Goal: Complete application form: Complete application form

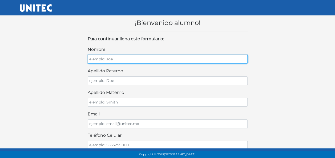
click at [115, 60] on input "nombre" at bounding box center [168, 59] width 160 height 9
type input "Daisy Arely"
type input "Altunar"
type input "Flores"
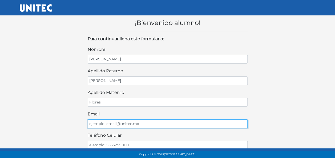
click at [99, 122] on input "email" at bounding box center [168, 124] width 160 height 9
type input "arelyflor0908@gmail.com"
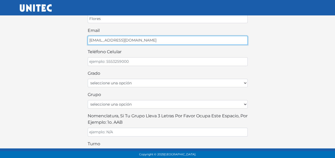
scroll to position [84, 0]
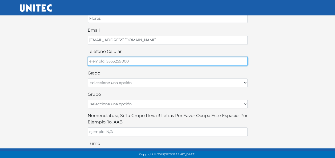
click at [118, 58] on input "teléfono celular" at bounding box center [168, 61] width 160 height 9
type input "5585590941"
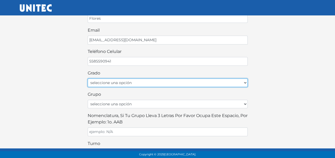
click at [122, 82] on select "seleccione una opción Primer grado Segundo grado Tercer grado Cuarto grado Quin…" at bounding box center [168, 83] width 160 height 9
select select "2do"
click at [88, 79] on select "seleccione una opción Primer grado Segundo grado Tercer grado Cuarto grado Quin…" at bounding box center [168, 83] width 160 height 9
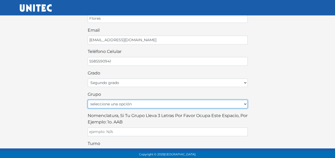
click at [124, 102] on select "seleccione una opción A B C D E F G H I J K L M N O P Q R S T U V W X Y Z" at bounding box center [168, 104] width 160 height 9
select select "B"
click at [88, 100] on select "seleccione una opción A B C D E F G H I J K L M N O P Q R S T U V W X Y Z" at bounding box center [168, 104] width 160 height 9
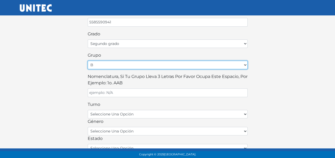
scroll to position [145, 0]
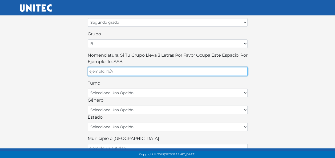
click at [108, 70] on input "Nomenclatura, si tu grupo lleva 3 letras por favor ocupa este espacio, por ejem…" at bounding box center [168, 71] width 160 height 9
type input "2B2"
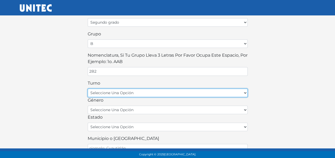
click at [103, 89] on select "seleccione una opción matutino vespertino" at bounding box center [168, 93] width 160 height 9
select select "matutino"
click at [88, 89] on select "seleccione una opción matutino vespertino" at bounding box center [168, 93] width 160 height 9
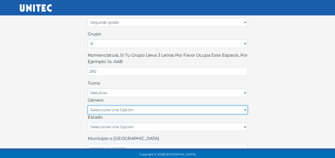
click at [113, 107] on select "seleccione una opción femenino masculino" at bounding box center [168, 110] width 160 height 9
select select "F"
click at [88, 106] on select "seleccione una opción femenino masculino" at bounding box center [168, 110] width 160 height 9
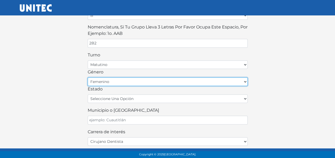
scroll to position [181, 0]
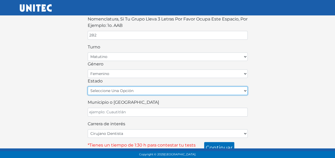
click at [149, 88] on select "seleccione una opción Aguascalientes Baja California Baja California Sur Campec…" at bounding box center [168, 91] width 160 height 9
select select "HID"
click at [88, 87] on select "seleccione una opción Aguascalientes Baja California Baja California Sur Campec…" at bounding box center [168, 91] width 160 height 9
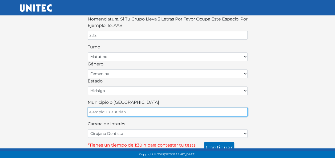
click at [131, 109] on input "Municipio o Alcaldía" at bounding box center [168, 112] width 160 height 9
type input "Atotonilco de Tula"
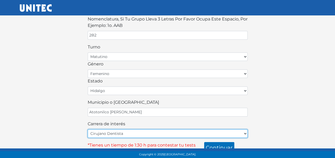
click at [126, 130] on select "Cirujano Dentista Cultura Física y Deportes Enfermería (5 materias) Enfermería …" at bounding box center [168, 134] width 160 height 9
select select "8"
click at [88, 130] on select "Cirujano Dentista Cultura Física y Deportes Enfermería (5 materias) Enfermería …" at bounding box center [168, 134] width 160 height 9
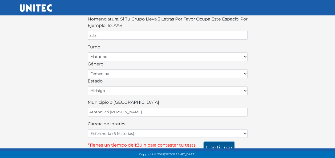
click at [220, 145] on button "continuar" at bounding box center [219, 147] width 30 height 11
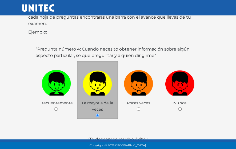
scroll to position [119, 0]
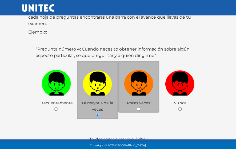
click at [144, 89] on img at bounding box center [138, 82] width 29 height 28
click at [140, 107] on input "radio" at bounding box center [138, 108] width 3 height 3
radio input "true"
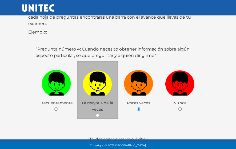
click at [105, 93] on img at bounding box center [97, 82] width 29 height 28
click at [99, 114] on input "radio" at bounding box center [97, 115] width 3 height 3
radio input "true"
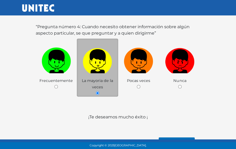
scroll to position [152, 0]
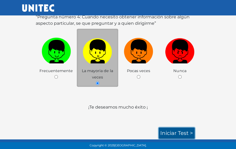
click at [164, 134] on link "Iniciar test >" at bounding box center [177, 133] width 36 height 11
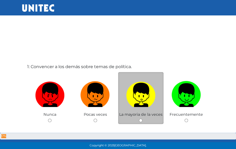
scroll to position [1, 0]
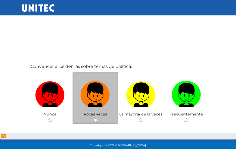
click at [95, 114] on span "Pocas veces" at bounding box center [95, 114] width 23 height 5
click at [94, 120] on input "radio" at bounding box center [95, 120] width 3 height 3
radio input "true"
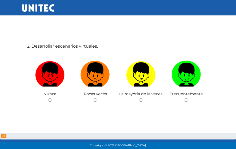
scroll to position [171, 0]
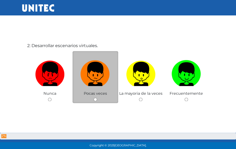
click at [100, 92] on span "Pocas veces" at bounding box center [95, 93] width 23 height 5
click at [95, 99] on input "radio" at bounding box center [95, 99] width 3 height 3
radio input "true"
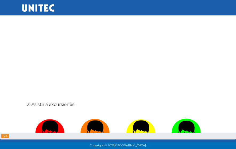
scroll to position [311, 0]
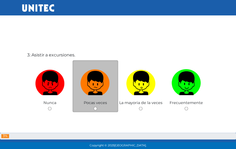
click at [95, 108] on input "radio" at bounding box center [95, 108] width 3 height 3
radio input "true"
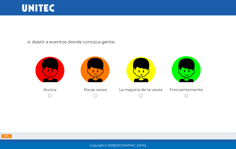
scroll to position [475, 0]
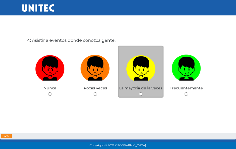
click at [143, 89] on span "La mayoria de la veces" at bounding box center [140, 88] width 43 height 5
click at [140, 93] on input "radio" at bounding box center [140, 94] width 3 height 3
radio input "true"
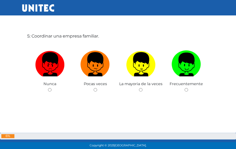
scroll to position [629, 0]
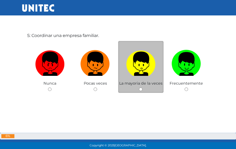
click at [140, 88] on input "radio" at bounding box center [140, 89] width 3 height 3
radio input "true"
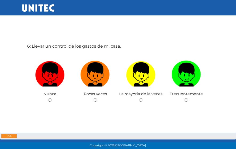
scroll to position [768, 0]
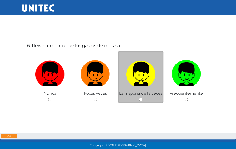
click at [142, 99] on input "radio" at bounding box center [140, 99] width 3 height 3
radio input "true"
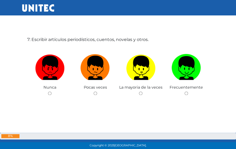
scroll to position [926, 0]
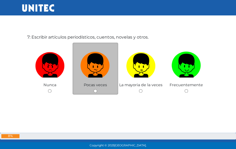
click at [95, 92] on input "radio" at bounding box center [95, 90] width 3 height 3
radio input "true"
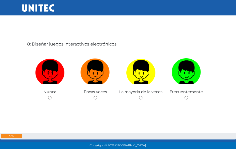
scroll to position [1070, 0]
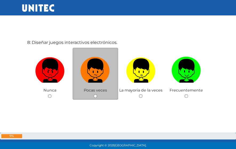
click at [95, 96] on input "radio" at bounding box center [95, 96] width 3 height 3
radio input "true"
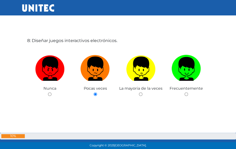
scroll to position [1071, 0]
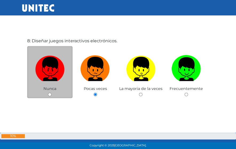
click at [50, 93] on input "radio" at bounding box center [49, 94] width 3 height 3
radio input "true"
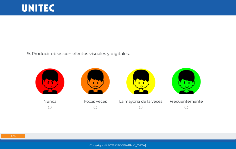
scroll to position [1208, 0]
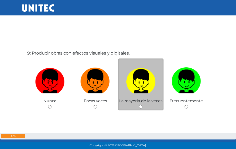
click at [139, 106] on input "radio" at bounding box center [140, 106] width 3 height 3
radio input "true"
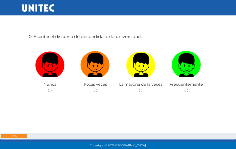
scroll to position [1375, 0]
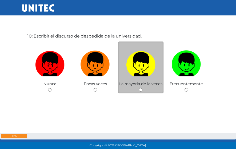
click at [141, 89] on input "radio" at bounding box center [140, 89] width 3 height 3
radio input "true"
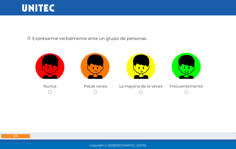
scroll to position [1522, 0]
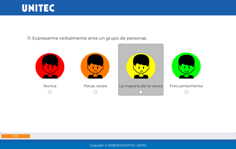
click at [139, 89] on div "La mayoria de la veces" at bounding box center [141, 70] width 46 height 52
click at [139, 91] on input "radio" at bounding box center [140, 91] width 3 height 3
radio input "true"
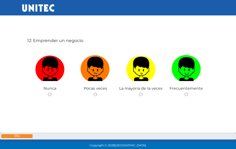
scroll to position [1669, 0]
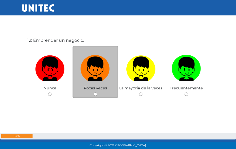
click at [97, 95] on input "radio" at bounding box center [95, 94] width 3 height 3
radio input "true"
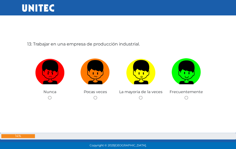
scroll to position [1815, 0]
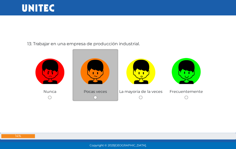
click at [97, 97] on div "Pocas veces" at bounding box center [96, 75] width 46 height 52
click at [94, 97] on input "radio" at bounding box center [95, 97] width 3 height 3
radio input "true"
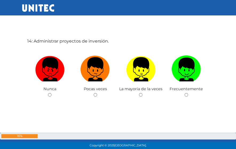
scroll to position [1967, 0]
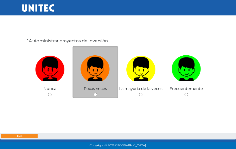
click at [97, 96] on div "Pocas veces" at bounding box center [96, 72] width 46 height 52
click at [94, 94] on input "radio" at bounding box center [95, 94] width 3 height 3
radio input "true"
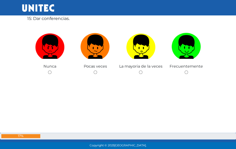
scroll to position [2139, 0]
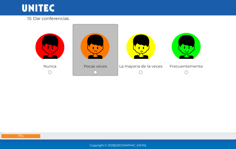
click at [95, 72] on input "radio" at bounding box center [95, 72] width 3 height 3
radio input "true"
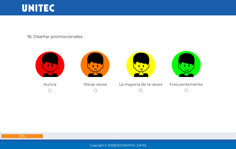
scroll to position [2270, 0]
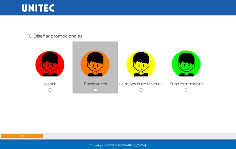
click at [94, 90] on input "radio" at bounding box center [95, 89] width 3 height 3
radio input "true"
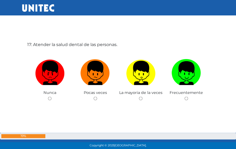
scroll to position [2417, 0]
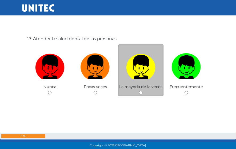
click at [141, 93] on input "radio" at bounding box center [140, 92] width 3 height 3
radio input "true"
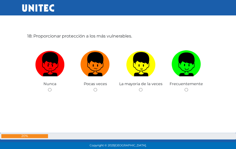
scroll to position [2573, 0]
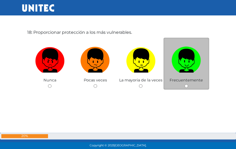
click at [186, 88] on div "Frecuentemente" at bounding box center [186, 64] width 46 height 52
click at [188, 86] on div "Frecuentemente" at bounding box center [186, 64] width 46 height 52
click at [187, 86] on input "radio" at bounding box center [185, 86] width 3 height 3
radio input "true"
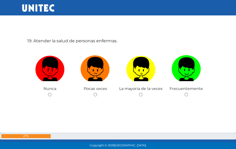
scroll to position [2716, 0]
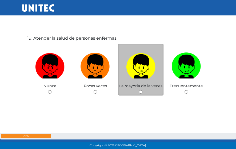
click at [141, 90] on input "radio" at bounding box center [140, 91] width 3 height 3
radio input "true"
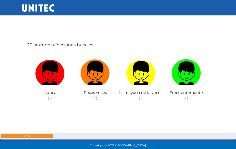
scroll to position [2859, 0]
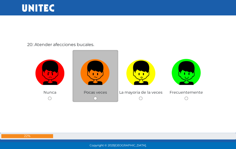
click at [96, 98] on input "radio" at bounding box center [95, 98] width 3 height 3
radio input "true"
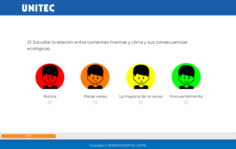
scroll to position [3011, 0]
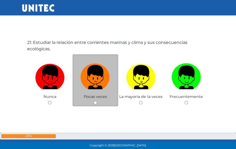
click at [95, 101] on input "radio" at bounding box center [95, 102] width 3 height 3
radio input "true"
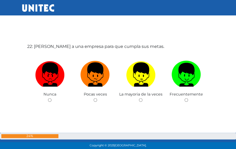
scroll to position [3156, 0]
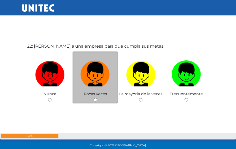
click at [94, 99] on input "radio" at bounding box center [95, 99] width 3 height 3
radio input "true"
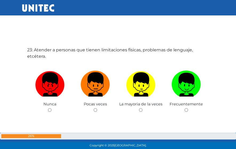
scroll to position [3305, 0]
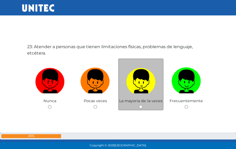
click at [141, 107] on input "radio" at bounding box center [140, 106] width 3 height 3
radio input "true"
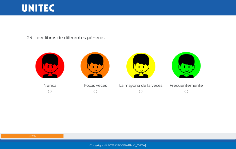
scroll to position [3463, 0]
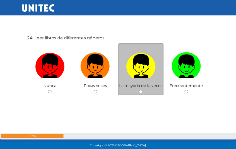
click at [144, 93] on div "La mayoria de la veces" at bounding box center [141, 69] width 46 height 52
click at [141, 91] on input "radio" at bounding box center [140, 91] width 3 height 3
radio input "true"
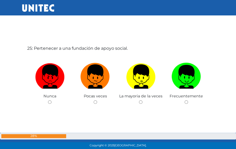
scroll to position [3602, 0]
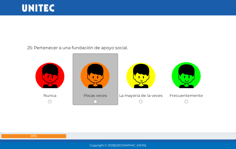
click at [98, 101] on div "Pocas veces" at bounding box center [96, 79] width 46 height 52
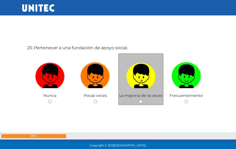
click at [140, 102] on input "radio" at bounding box center [140, 101] width 3 height 3
radio input "true"
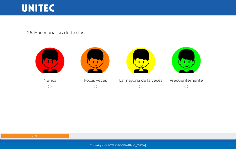
scroll to position [3767, 0]
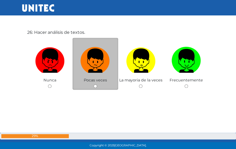
click at [96, 85] on input "radio" at bounding box center [95, 86] width 3 height 3
radio input "true"
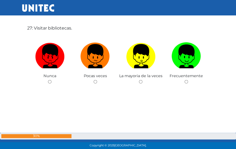
scroll to position [3921, 0]
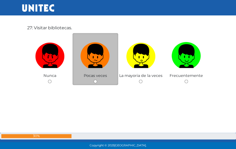
click at [93, 81] on div "Pocas veces" at bounding box center [96, 59] width 46 height 52
click at [95, 81] on input "radio" at bounding box center [95, 81] width 3 height 3
radio input "true"
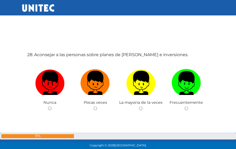
scroll to position [4047, 0]
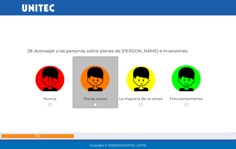
click at [94, 106] on input "radio" at bounding box center [95, 104] width 3 height 3
radio input "true"
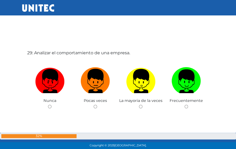
scroll to position [4195, 0]
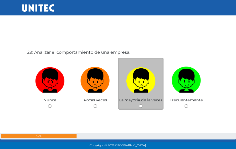
click at [143, 107] on div "La mayoria de la veces" at bounding box center [141, 84] width 46 height 52
click at [141, 106] on input "radio" at bounding box center [140, 106] width 3 height 3
radio input "true"
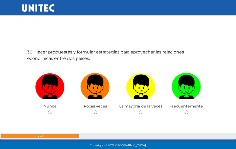
scroll to position [4347, 0]
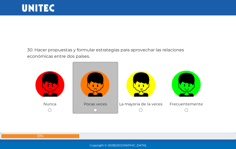
click at [95, 111] on input "radio" at bounding box center [95, 110] width 3 height 3
radio input "true"
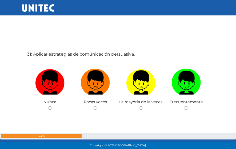
scroll to position [4492, 0]
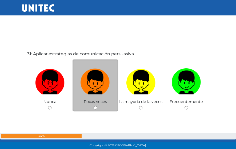
click at [94, 108] on input "radio" at bounding box center [95, 107] width 3 height 3
radio input "true"
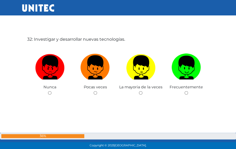
scroll to position [4657, 0]
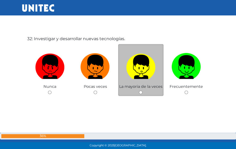
click at [140, 92] on input "radio" at bounding box center [140, 92] width 3 height 3
radio input "true"
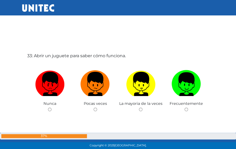
scroll to position [4789, 0]
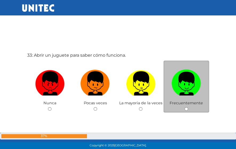
click at [185, 108] on input "radio" at bounding box center [185, 108] width 3 height 3
radio input "true"
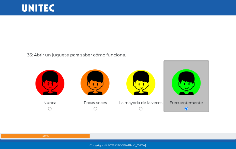
scroll to position [4813, 0]
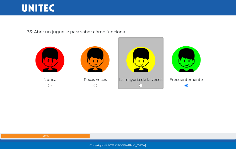
click at [141, 86] on input "radio" at bounding box center [140, 85] width 3 height 3
radio input "true"
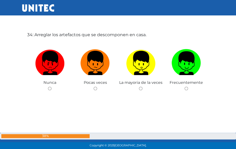
scroll to position [4960, 0]
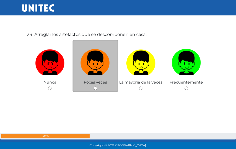
click at [95, 89] on input "radio" at bounding box center [95, 88] width 3 height 3
radio input "true"
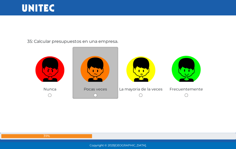
click at [94, 95] on input "radio" at bounding box center [95, 95] width 3 height 3
radio input "true"
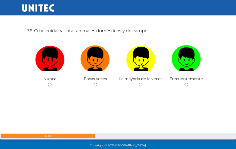
scroll to position [5262, 0]
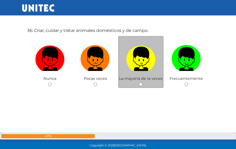
click at [140, 84] on input "radio" at bounding box center [140, 84] width 3 height 3
radio input "true"
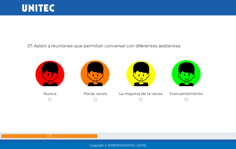
scroll to position [5397, 0]
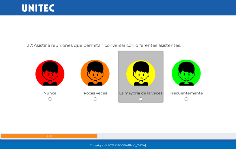
click at [146, 99] on div "La mayoria de la veces" at bounding box center [141, 77] width 46 height 52
click at [141, 99] on input "radio" at bounding box center [140, 99] width 3 height 3
radio input "true"
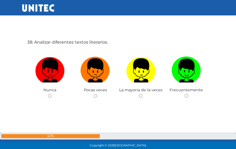
scroll to position [5551, 0]
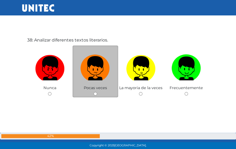
click at [92, 90] on div "Pocas veces" at bounding box center [96, 72] width 46 height 52
click at [94, 95] on input "radio" at bounding box center [95, 93] width 3 height 3
radio input "true"
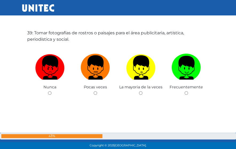
scroll to position [5708, 0]
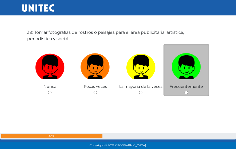
click at [185, 93] on input "radio" at bounding box center [185, 92] width 3 height 3
radio input "true"
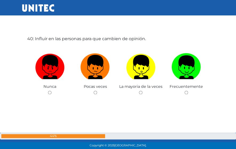
scroll to position [5851, 0]
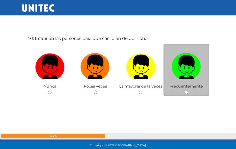
click at [186, 91] on input "radio" at bounding box center [185, 92] width 3 height 3
radio input "true"
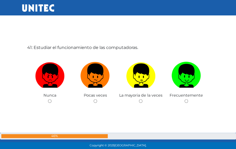
scroll to position [5992, 0]
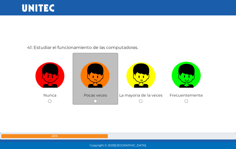
click at [95, 99] on input "radio" at bounding box center [95, 100] width 3 height 3
radio input "true"
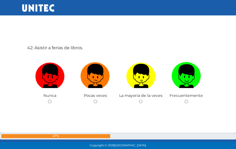
scroll to position [6141, 0]
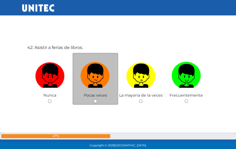
click at [92, 98] on div "Pocas veces" at bounding box center [96, 79] width 46 height 52
click at [94, 100] on input "radio" at bounding box center [95, 101] width 3 height 3
radio input "true"
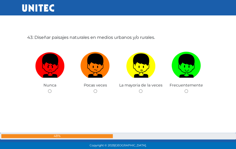
scroll to position [6301, 0]
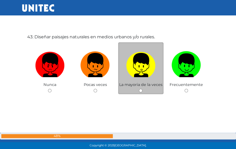
click at [140, 93] on div "La mayoria de la veces" at bounding box center [141, 68] width 46 height 52
click at [140, 90] on input "radio" at bounding box center [140, 90] width 3 height 3
radio input "true"
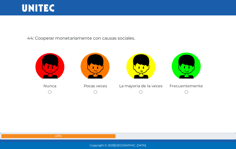
scroll to position [6449, 0]
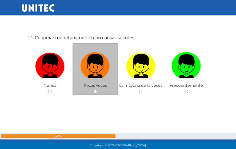
click at [96, 91] on input "radio" at bounding box center [95, 91] width 3 height 3
radio input "true"
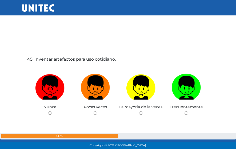
scroll to position [6579, 0]
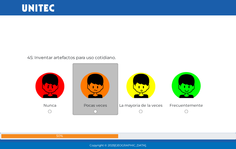
click at [95, 111] on input "radio" at bounding box center [95, 111] width 3 height 3
radio input "true"
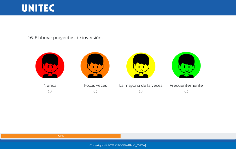
scroll to position [6748, 0]
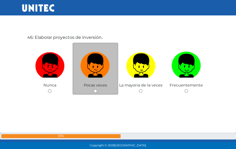
click at [95, 91] on input "radio" at bounding box center [95, 91] width 3 height 3
radio input "true"
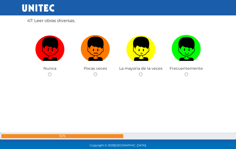
scroll to position [6915, 0]
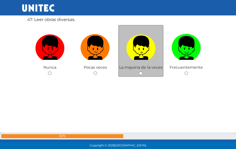
click at [140, 73] on input "radio" at bounding box center [140, 73] width 3 height 3
radio input "true"
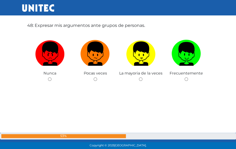
scroll to position [7059, 0]
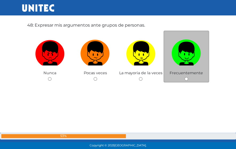
click at [183, 79] on div "Frecuentemente" at bounding box center [186, 57] width 46 height 52
click at [185, 79] on input "radio" at bounding box center [185, 78] width 3 height 3
radio input "true"
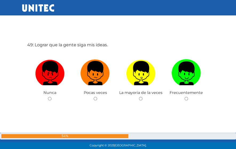
scroll to position [7189, 0]
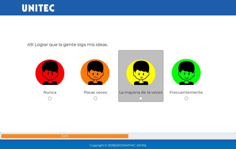
click at [140, 97] on input "radio" at bounding box center [140, 98] width 3 height 3
radio input "true"
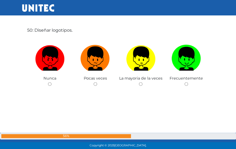
scroll to position [7353, 0]
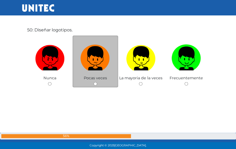
click at [96, 84] on input "radio" at bounding box center [95, 83] width 3 height 3
radio input "true"
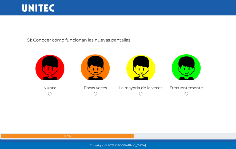
scroll to position [7493, 0]
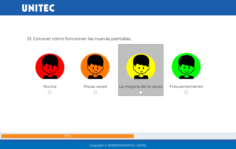
click at [136, 93] on div "La mayoria de la veces" at bounding box center [141, 70] width 46 height 52
click at [141, 93] on input "radio" at bounding box center [140, 92] width 3 height 3
radio input "true"
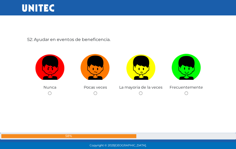
scroll to position [7643, 0]
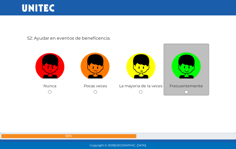
click at [184, 92] on input "radio" at bounding box center [185, 91] width 3 height 3
radio input "true"
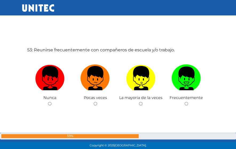
scroll to position [7783, 0]
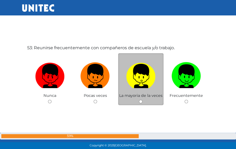
click at [140, 101] on input "radio" at bounding box center [140, 101] width 3 height 3
radio input "true"
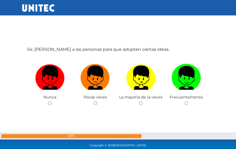
scroll to position [7932, 0]
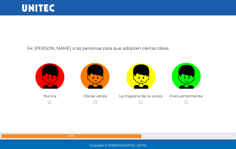
click at [140, 101] on input "radio" at bounding box center [140, 102] width 3 height 3
radio input "true"
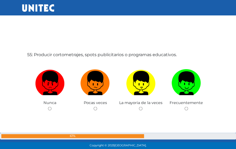
scroll to position [8076, 0]
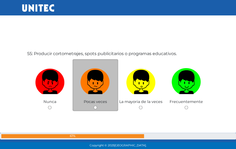
click at [94, 107] on input "radio" at bounding box center [95, 107] width 3 height 3
radio input "true"
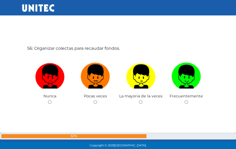
scroll to position [8231, 0]
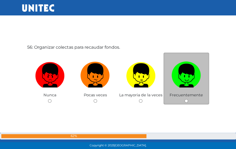
click at [186, 100] on input "radio" at bounding box center [185, 100] width 3 height 3
radio input "true"
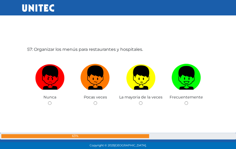
scroll to position [8379, 0]
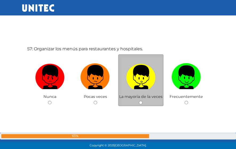
click at [141, 104] on input "radio" at bounding box center [140, 102] width 3 height 3
radio input "true"
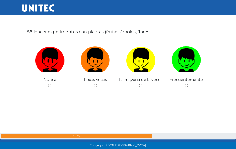
scroll to position [8546, 0]
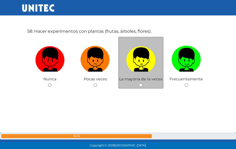
click at [140, 86] on input "radio" at bounding box center [140, 84] width 3 height 3
radio input "true"
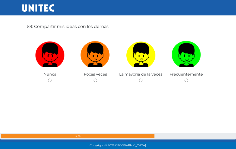
scroll to position [8700, 0]
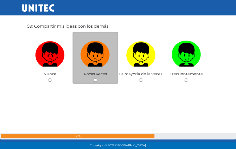
click at [96, 79] on input "radio" at bounding box center [95, 79] width 3 height 3
radio input "true"
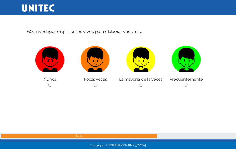
scroll to position [8845, 0]
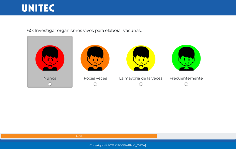
click at [49, 83] on input "radio" at bounding box center [49, 84] width 3 height 3
radio input "true"
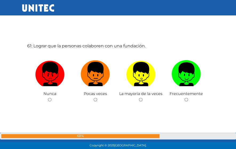
scroll to position [8980, 0]
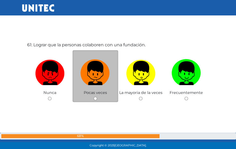
click at [95, 98] on input "radio" at bounding box center [95, 98] width 3 height 3
radio input "true"
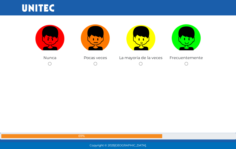
scroll to position [9165, 0]
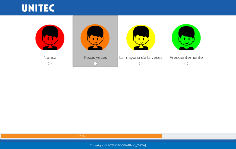
click at [94, 64] on input "radio" at bounding box center [95, 63] width 3 height 3
radio input "true"
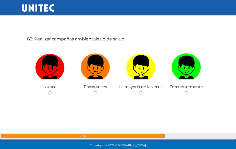
scroll to position [9285, 0]
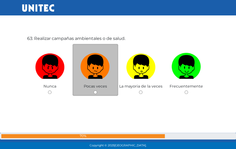
click at [93, 90] on div "Pocas veces" at bounding box center [96, 70] width 46 height 52
click at [95, 91] on input "radio" at bounding box center [95, 92] width 3 height 3
radio input "true"
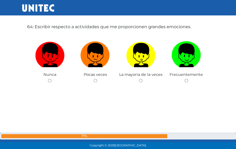
scroll to position [9447, 0]
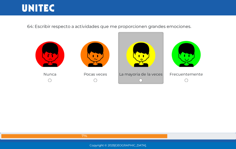
click at [140, 79] on input "radio" at bounding box center [140, 80] width 3 height 3
radio input "true"
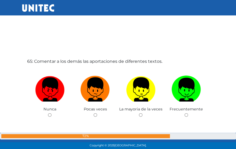
scroll to position [9563, 0]
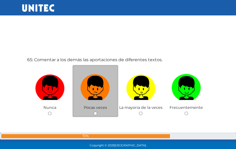
click at [94, 112] on input "radio" at bounding box center [95, 113] width 3 height 3
radio input "true"
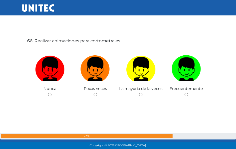
scroll to position [9734, 0]
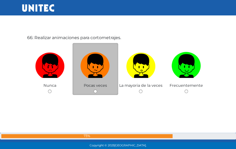
click at [95, 93] on input "radio" at bounding box center [95, 91] width 3 height 3
radio input "true"
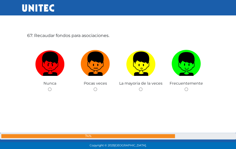
scroll to position [9887, 0]
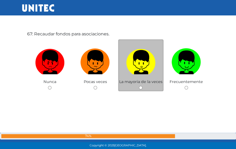
click at [143, 89] on div "La mayoria de la veces" at bounding box center [141, 65] width 46 height 52
click at [141, 88] on input "radio" at bounding box center [140, 87] width 3 height 3
radio input "true"
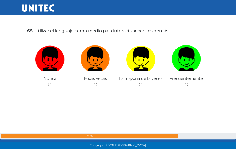
scroll to position [10041, 0]
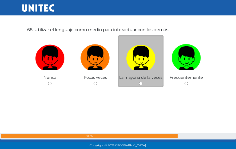
click at [140, 83] on input "radio" at bounding box center [140, 83] width 3 height 3
radio input "true"
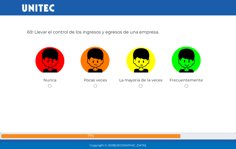
scroll to position [10188, 0]
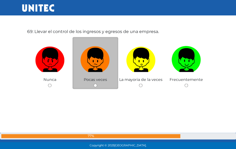
click at [95, 86] on input "radio" at bounding box center [95, 85] width 3 height 3
radio input "true"
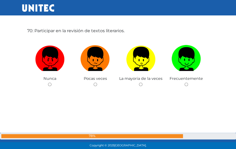
scroll to position [10338, 0]
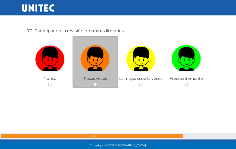
click at [94, 85] on input "radio" at bounding box center [95, 84] width 3 height 3
radio input "true"
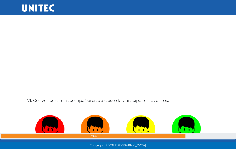
scroll to position [10459, 0]
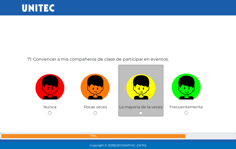
click at [141, 113] on input "radio" at bounding box center [140, 112] width 3 height 3
radio input "true"
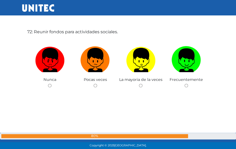
scroll to position [10650, 0]
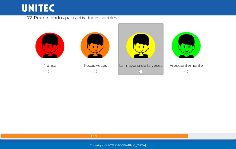
click at [141, 71] on input "radio" at bounding box center [140, 71] width 3 height 3
radio input "true"
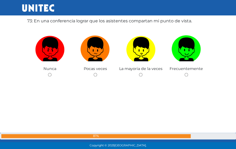
scroll to position [10796, 0]
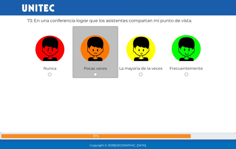
click at [97, 75] on input "radio" at bounding box center [95, 74] width 3 height 3
radio input "true"
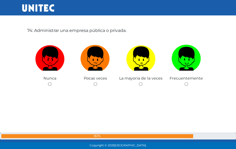
scroll to position [10936, 0]
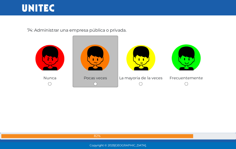
click at [95, 84] on input "radio" at bounding box center [95, 83] width 3 height 3
radio input "true"
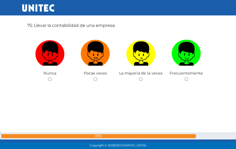
scroll to position [11090, 0]
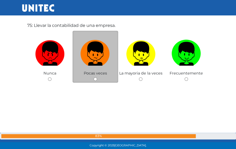
click at [95, 81] on div "Pocas veces" at bounding box center [96, 57] width 46 height 52
click at [96, 78] on input "radio" at bounding box center [95, 79] width 3 height 3
radio input "true"
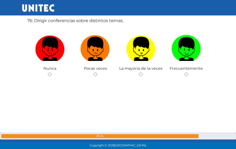
scroll to position [11245, 0]
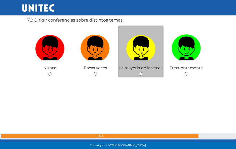
click at [139, 74] on div "La mayoria de la veces" at bounding box center [141, 52] width 46 height 52
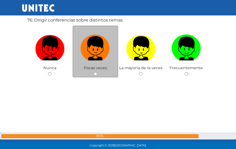
click at [95, 72] on input "radio" at bounding box center [95, 73] width 3 height 3
radio input "true"
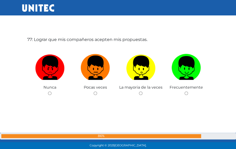
scroll to position [11375, 0]
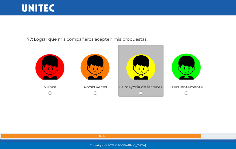
click at [140, 91] on input "radio" at bounding box center [140, 92] width 3 height 3
radio input "true"
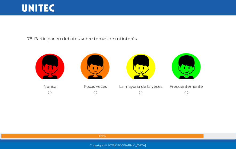
scroll to position [11526, 0]
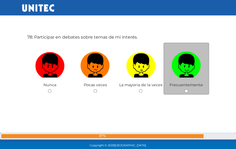
click at [186, 92] on input "radio" at bounding box center [185, 90] width 3 height 3
radio input "true"
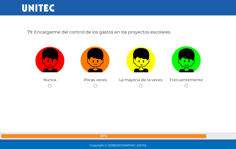
scroll to position [11681, 0]
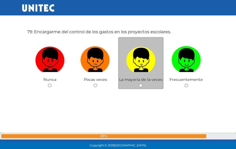
click at [140, 85] on input "radio" at bounding box center [140, 85] width 3 height 3
radio input "true"
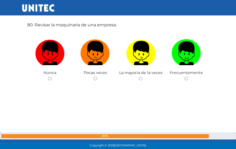
scroll to position [11837, 0]
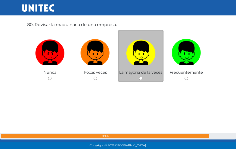
click at [140, 77] on input "radio" at bounding box center [140, 78] width 3 height 3
radio input "true"
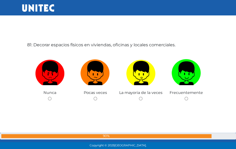
scroll to position [11969, 0]
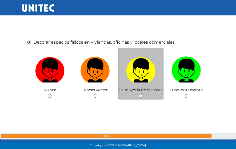
click at [141, 93] on div "La mayoria de la veces" at bounding box center [141, 74] width 46 height 52
click at [140, 94] on input "radio" at bounding box center [140, 95] width 3 height 3
radio input "true"
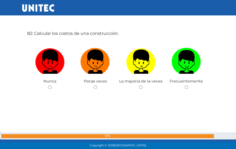
scroll to position [12136, 0]
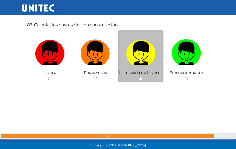
click at [141, 77] on input "radio" at bounding box center [140, 78] width 3 height 3
radio input "true"
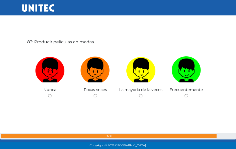
scroll to position [12272, 0]
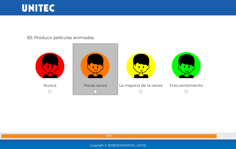
click at [94, 90] on input "radio" at bounding box center [95, 91] width 3 height 3
radio input "true"
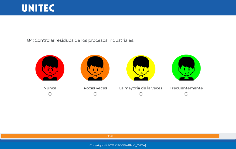
scroll to position [12419, 0]
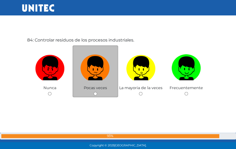
click at [95, 94] on input "radio" at bounding box center [95, 93] width 3 height 3
radio input "true"
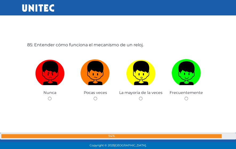
scroll to position [12570, 0]
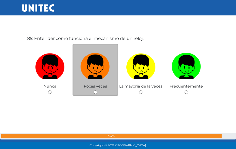
click at [95, 92] on input "radio" at bounding box center [95, 92] width 3 height 3
radio input "true"
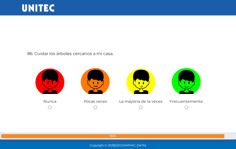
scroll to position [12705, 0]
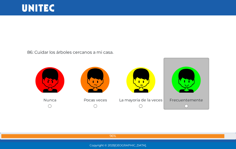
click at [186, 106] on input "radio" at bounding box center [185, 106] width 3 height 3
radio input "true"
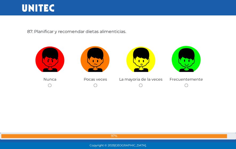
scroll to position [12876, 0]
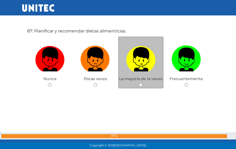
click at [141, 83] on input "radio" at bounding box center [140, 84] width 3 height 3
radio input "true"
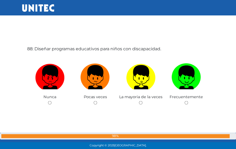
scroll to position [13016, 0]
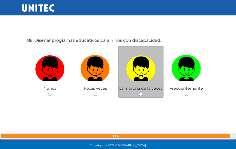
click at [141, 95] on input "radio" at bounding box center [140, 94] width 3 height 3
radio input "true"
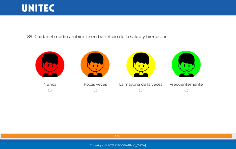
scroll to position [13170, 0]
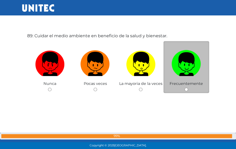
click at [186, 89] on input "radio" at bounding box center [185, 89] width 3 height 3
radio input "true"
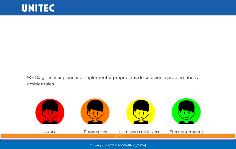
scroll to position [13315, 0]
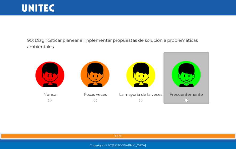
click at [185, 101] on input "radio" at bounding box center [185, 100] width 3 height 3
radio input "true"
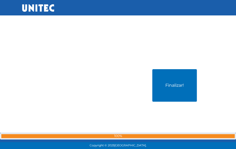
scroll to position [13433, 0]
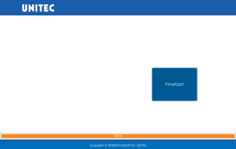
click at [181, 89] on button "Finalizar!" at bounding box center [174, 84] width 45 height 33
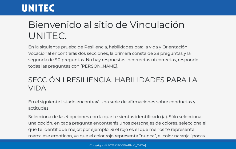
click at [153, 124] on p "Selecciona de las 4 opciones con la que te sientas identificado (a). Sólo selec…" at bounding box center [118, 133] width 180 height 38
click at [174, 118] on p "Selecciona de las 4 opciones con la que te sientas identificado (a). Sólo selec…" at bounding box center [118, 133] width 180 height 38
drag, startPoint x: 174, startPoint y: 118, endPoint x: 176, endPoint y: 119, distance: 3.0
click at [176, 119] on p "Selecciona de las 4 opciones con la que te sientas identificado (a). Sólo selec…" at bounding box center [118, 133] width 180 height 38
